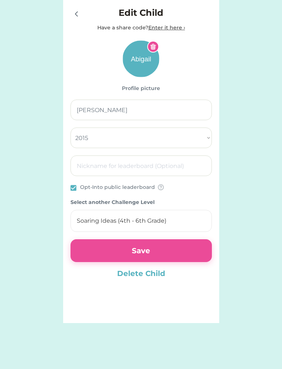
select select "2015"
click at [144, 56] on input "file" at bounding box center [142, 59] width 36 height 36
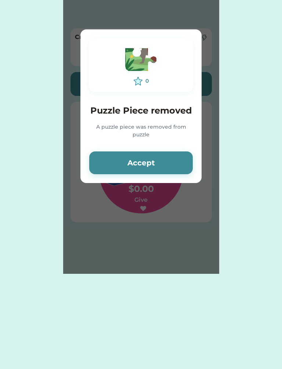
click at [173, 162] on button "Accept" at bounding box center [141, 162] width 104 height 23
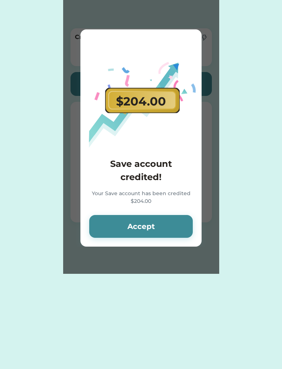
click at [153, 229] on button "Accept" at bounding box center [141, 226] width 104 height 23
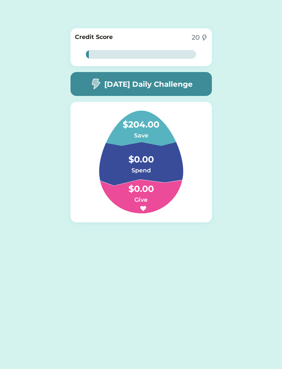
click at [234, 20] on div "Please wait $204.00 Save account credited! Your Save account has been credited …" at bounding box center [141, 137] width 282 height 274
click at [239, 201] on div "Please wait $204.00 Save account credited! Your Save account has been credited …" at bounding box center [141, 137] width 282 height 274
click at [257, 31] on div "Please wait $204.00 Save account credited! Your Save account has been credited …" at bounding box center [141, 137] width 282 height 274
click at [188, 158] on img at bounding box center [141, 162] width 119 height 103
click at [158, 176] on h4 "$0.00" at bounding box center [141, 185] width 74 height 21
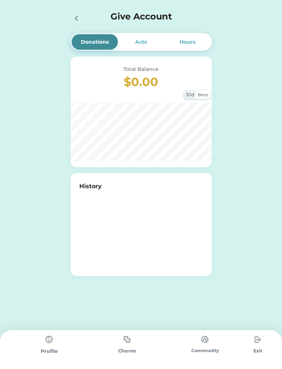
click at [55, 343] on img at bounding box center [49, 339] width 15 height 15
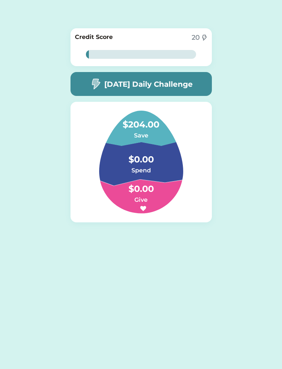
click at [197, 54] on div "Credit Score 20 2% 2%" at bounding box center [142, 47] width 142 height 38
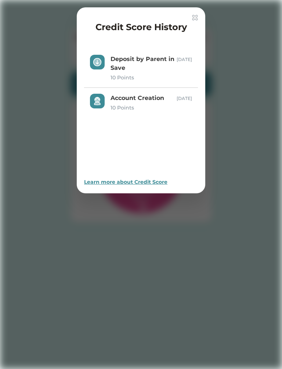
click at [161, 306] on div at bounding box center [141, 184] width 282 height 369
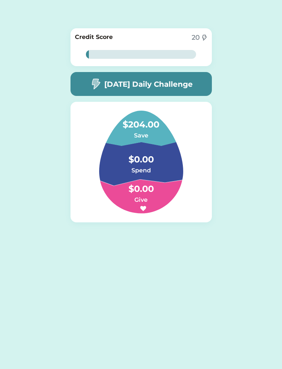
click at [235, 77] on div "Switch to Child Mode Abigail ACCOUNT TOTAL $204.00 Chores Give Money [PERSON_NA…" at bounding box center [141, 137] width 282 height 274
click at [181, 47] on div "Credit Score 20 2% 2%" at bounding box center [142, 47] width 142 height 38
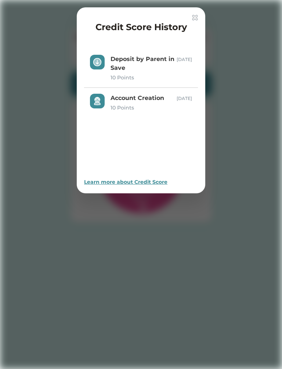
click at [238, 65] on div at bounding box center [141, 184] width 282 height 369
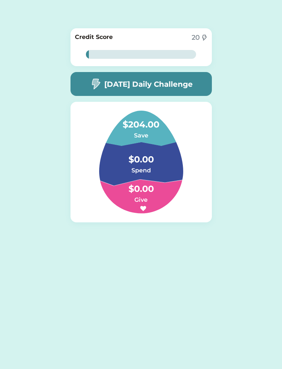
click at [192, 84] on h5 "[DATE] Daily Challenge" at bounding box center [148, 84] width 89 height 11
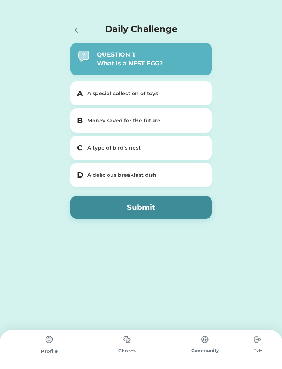
click at [258, 347] on img at bounding box center [258, 339] width 15 height 15
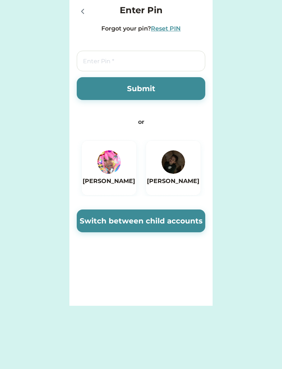
click at [111, 160] on img at bounding box center [109, 162] width 24 height 24
click at [172, 222] on button "Switch between child accounts" at bounding box center [141, 221] width 129 height 23
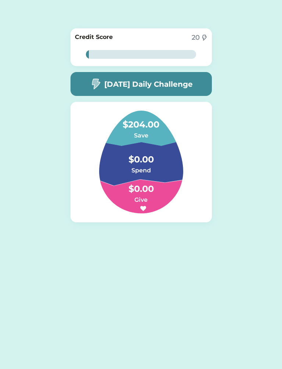
click at [169, 304] on div "Pick Your Character! Your Egg will hatch into your chosen character when you ge…" at bounding box center [141, 184] width 282 height 369
click at [154, 163] on h4 "$0.00" at bounding box center [141, 156] width 74 height 21
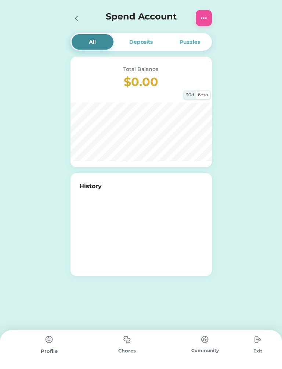
click at [42, 347] on img at bounding box center [49, 339] width 15 height 15
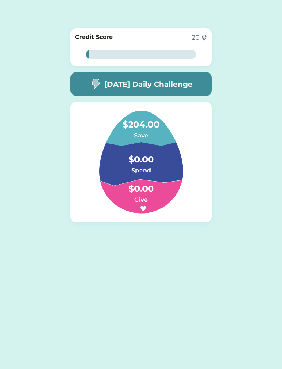
click at [155, 38] on div "Credit Score 20" at bounding box center [141, 38] width 133 height 10
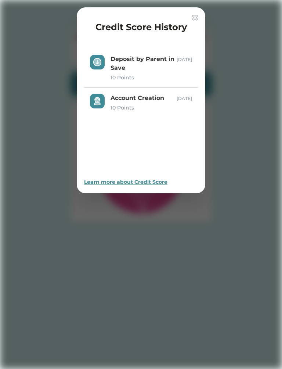
click at [196, 15] on img at bounding box center [195, 18] width 6 height 6
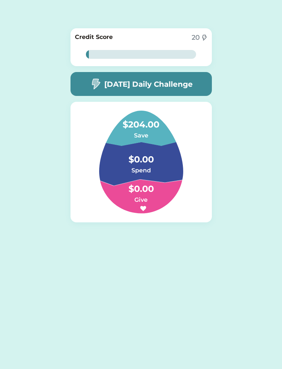
click at [144, 131] on h6 "Save" at bounding box center [141, 135] width 74 height 9
